Goal: Information Seeking & Learning: Check status

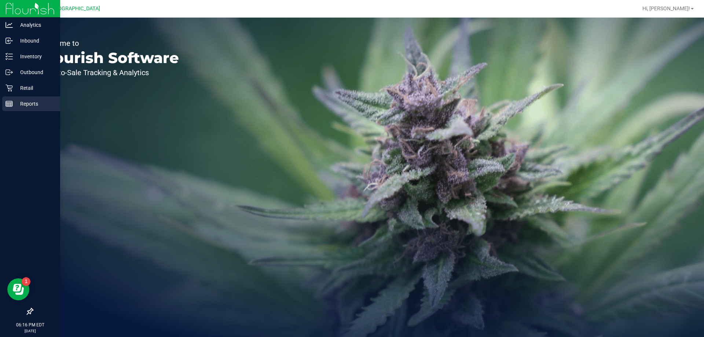
click at [21, 98] on div "Reports" at bounding box center [31, 103] width 58 height 15
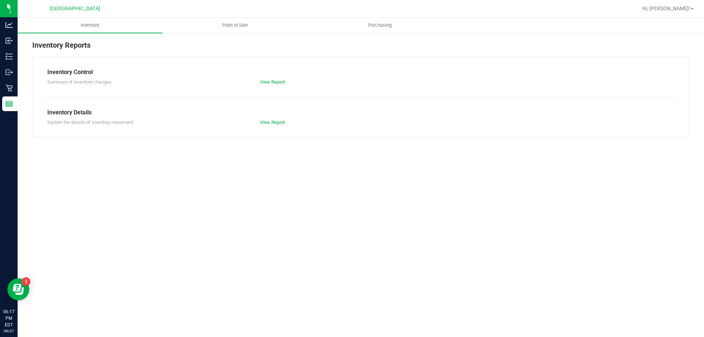
click at [236, 17] on nav "[GEOGRAPHIC_DATA] WC Hi, [PERSON_NAME]!" at bounding box center [361, 9] width 686 height 18
click at [232, 22] on span "Point of Sale" at bounding box center [234, 25] width 45 height 7
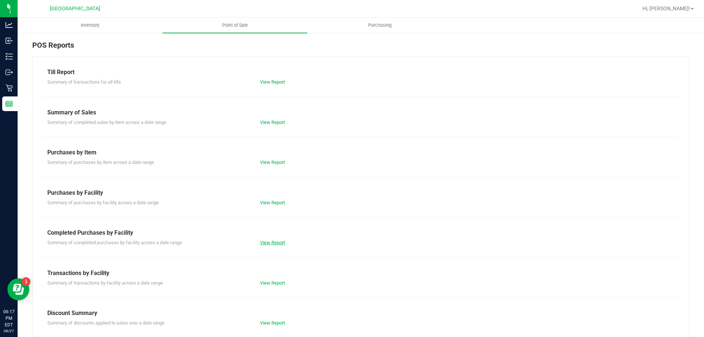
click at [261, 240] on link "View Report" at bounding box center [272, 242] width 25 height 5
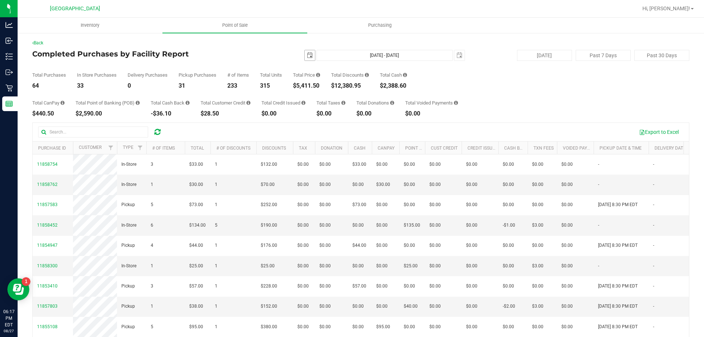
click at [308, 55] on span "select" at bounding box center [310, 55] width 6 height 6
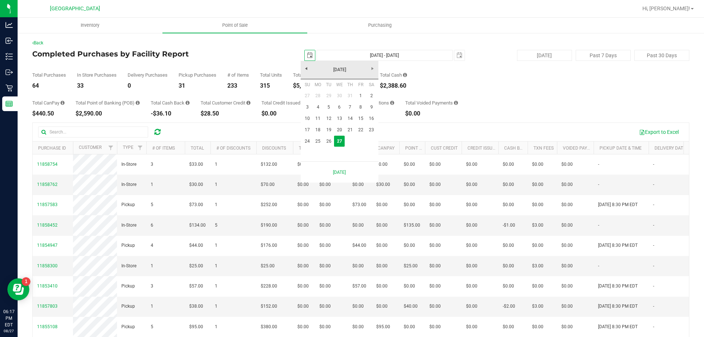
scroll to position [0, 18]
click at [319, 137] on link "25" at bounding box center [318, 141] width 11 height 11
type input "[DATE]"
type input "[DATE] - [DATE]"
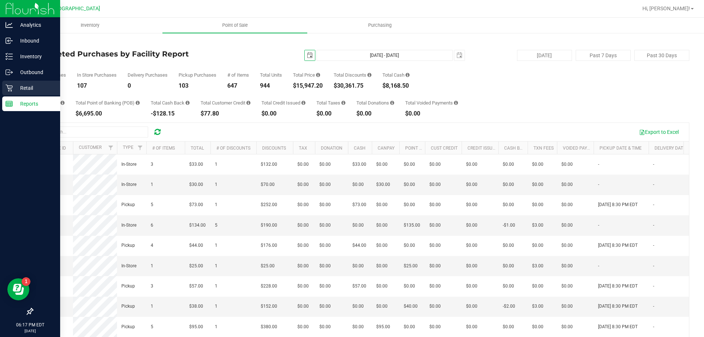
click at [12, 87] on icon at bounding box center [8, 88] width 7 height 7
